Goal: Task Accomplishment & Management: Use online tool/utility

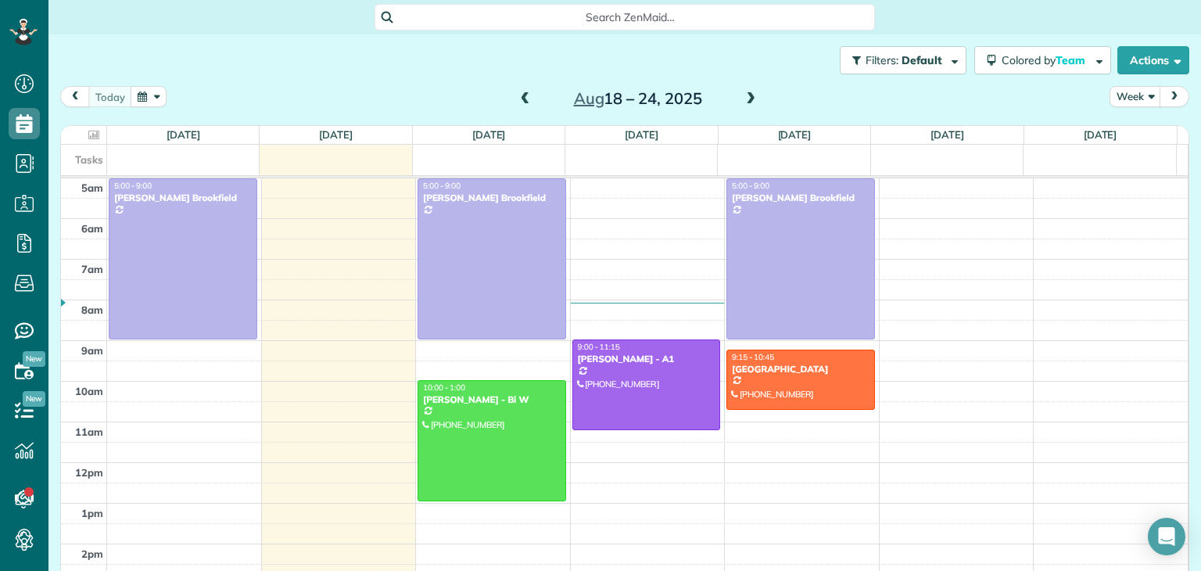
scroll to position [81, 0]
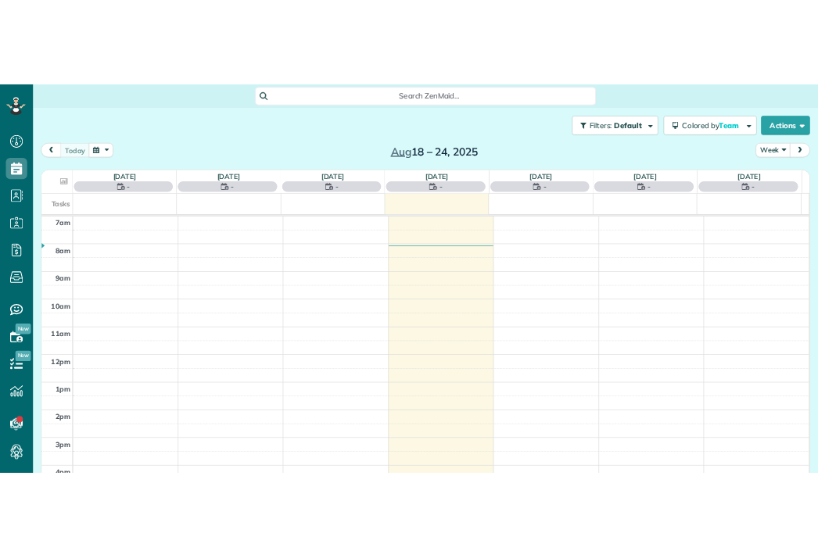
scroll to position [7, 7]
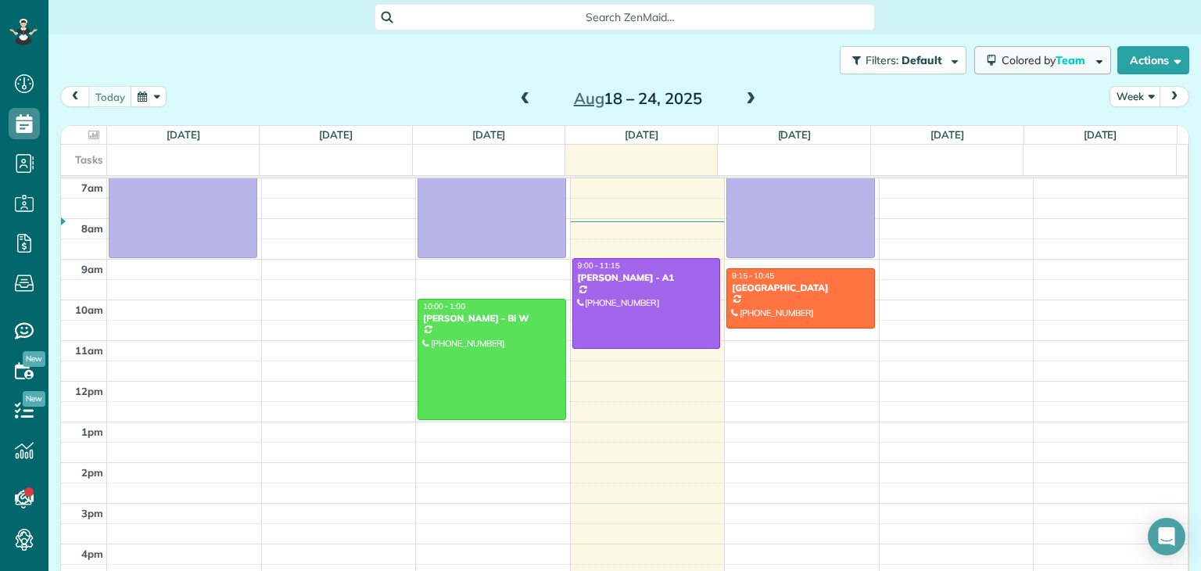
click at [1028, 66] on span "Colored by Team" at bounding box center [1046, 60] width 89 height 14
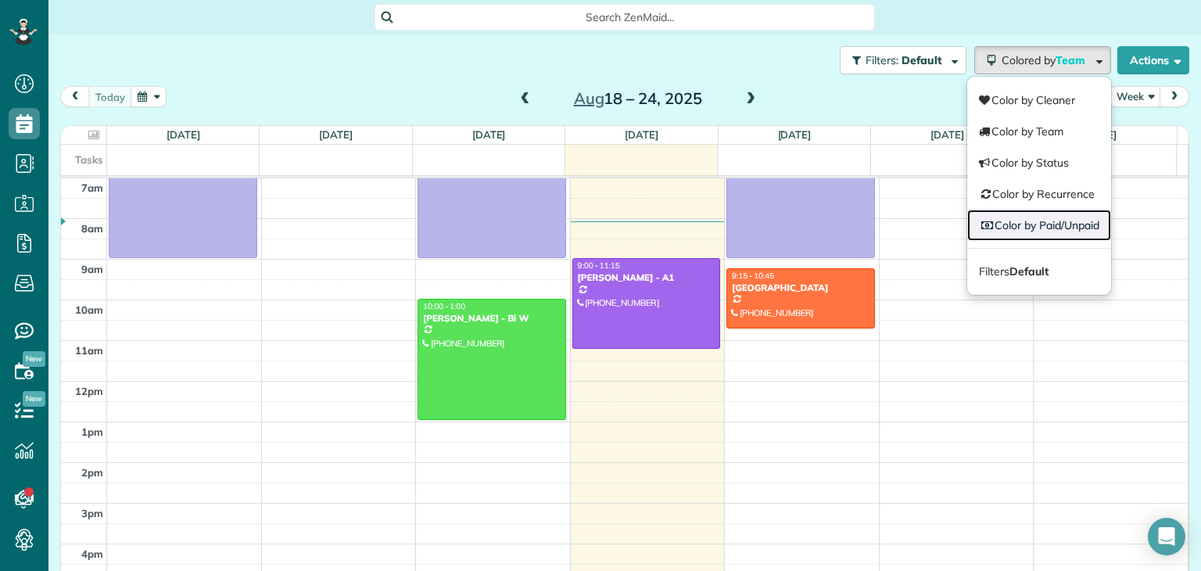
click at [1042, 220] on link "Color by Paid/Unpaid" at bounding box center [1039, 225] width 144 height 31
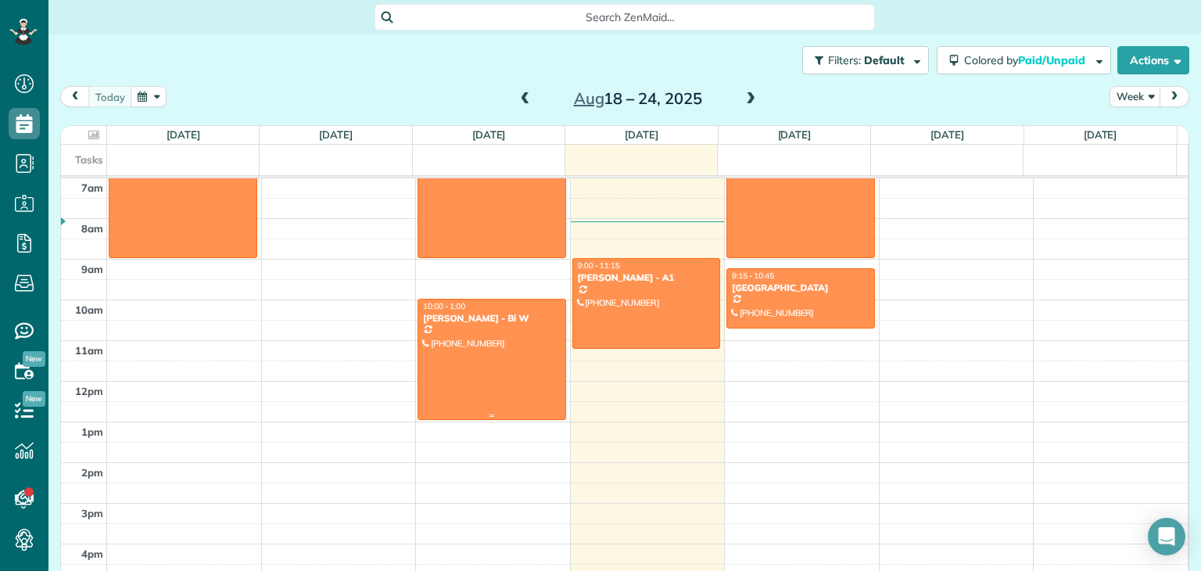
click at [484, 350] on div at bounding box center [491, 360] width 147 height 120
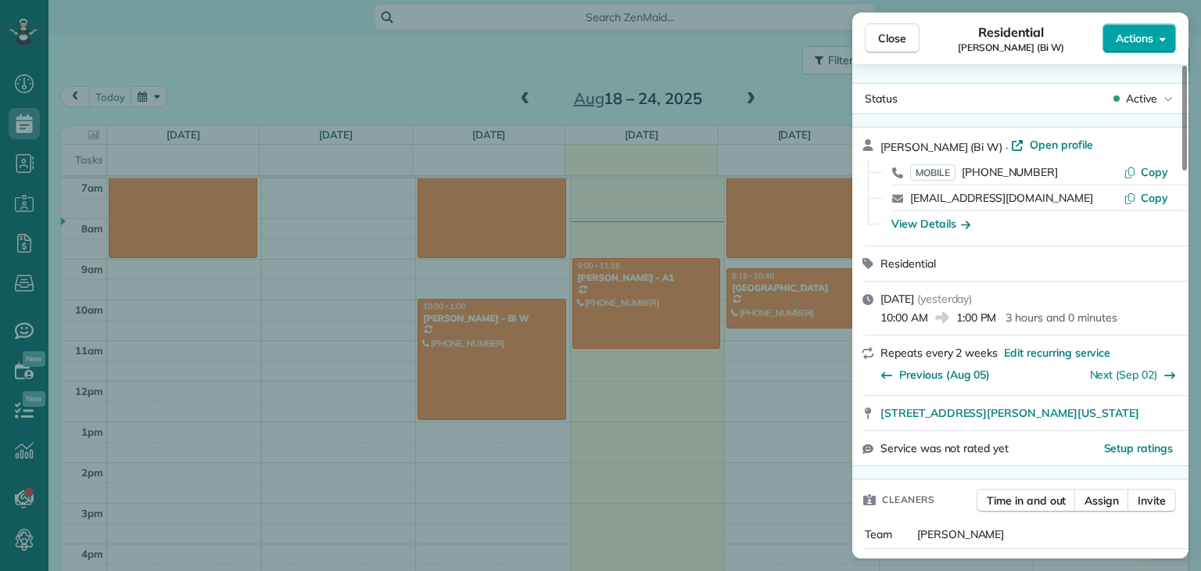
click at [1153, 29] on button "Actions" at bounding box center [1140, 38] width 74 height 30
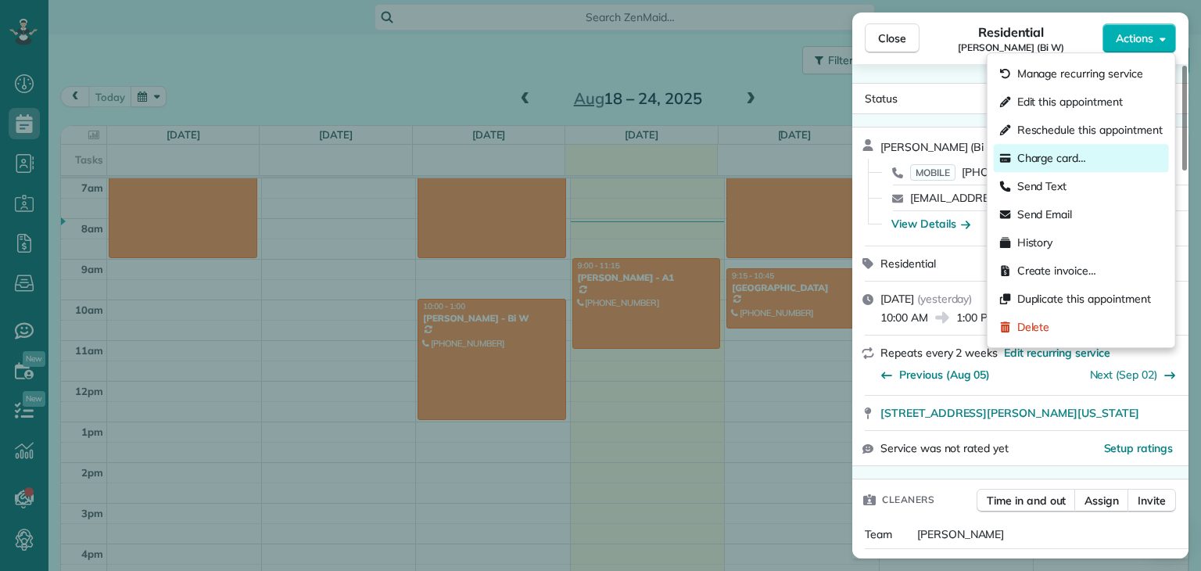
click at [1040, 163] on span "Charge card…" at bounding box center [1052, 158] width 70 height 16
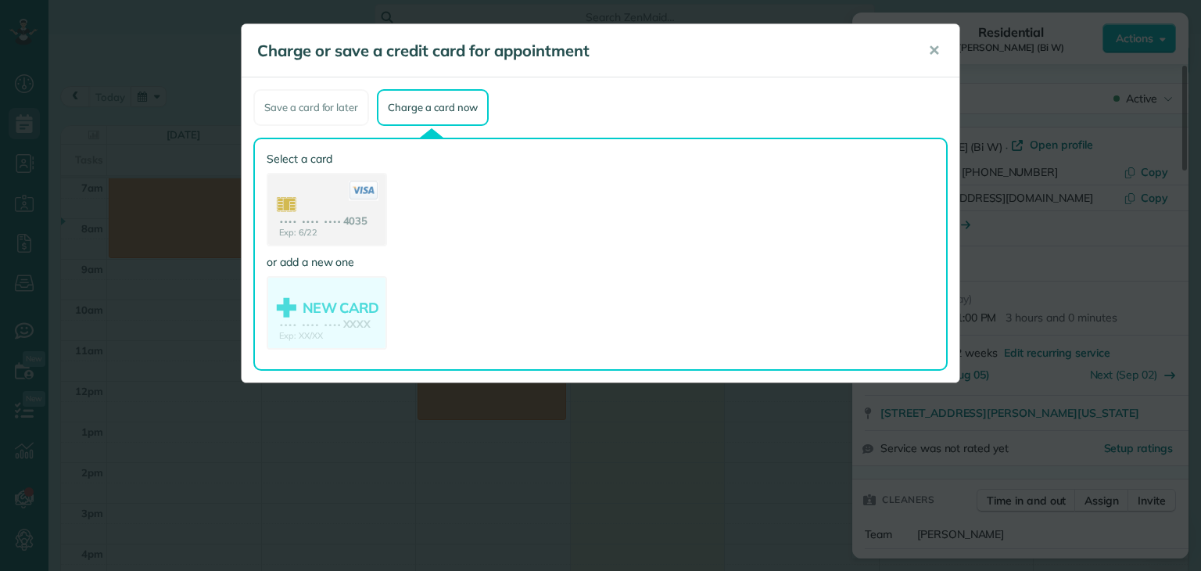
click at [356, 217] on use at bounding box center [326, 211] width 117 height 74
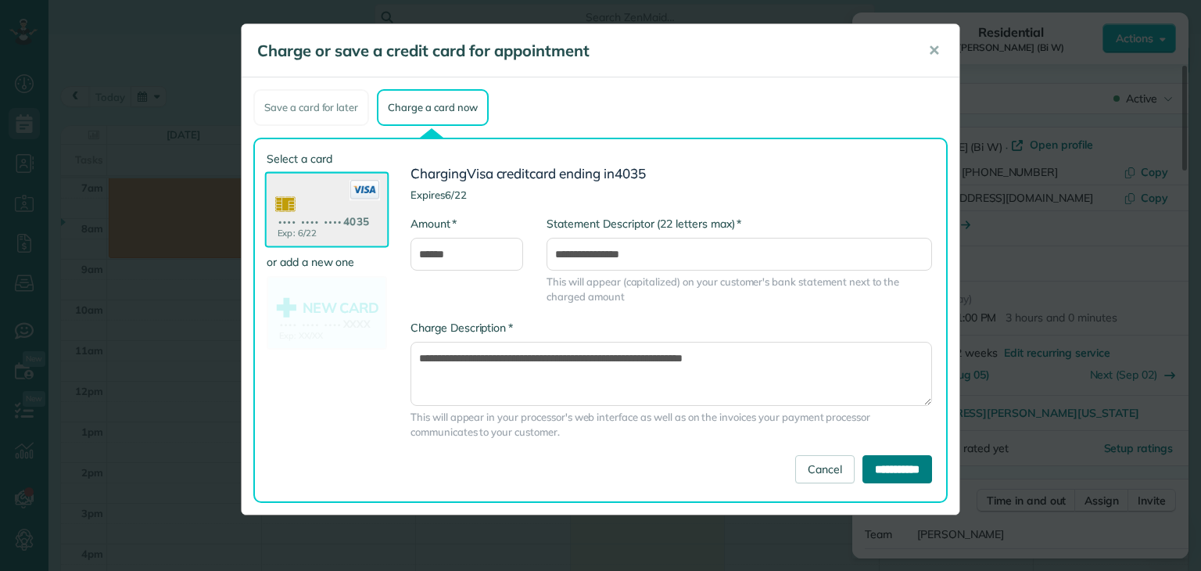
click at [901, 465] on input "**********" at bounding box center [898, 469] width 70 height 28
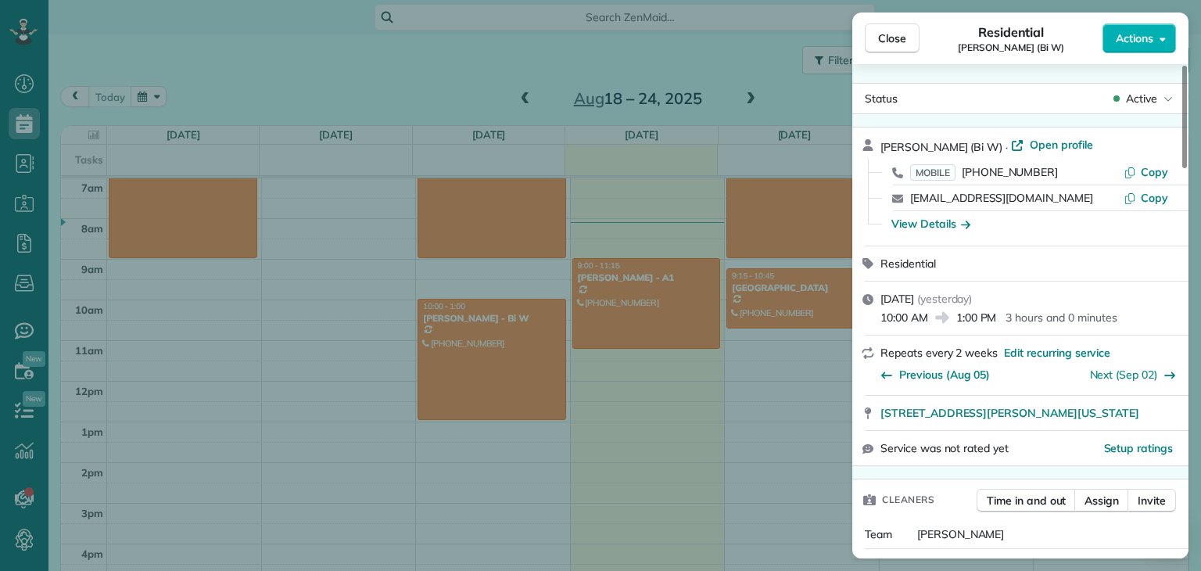
scroll to position [570, 48]
click at [895, 41] on span "Close" at bounding box center [892, 38] width 28 height 16
